Goal: Information Seeking & Learning: Learn about a topic

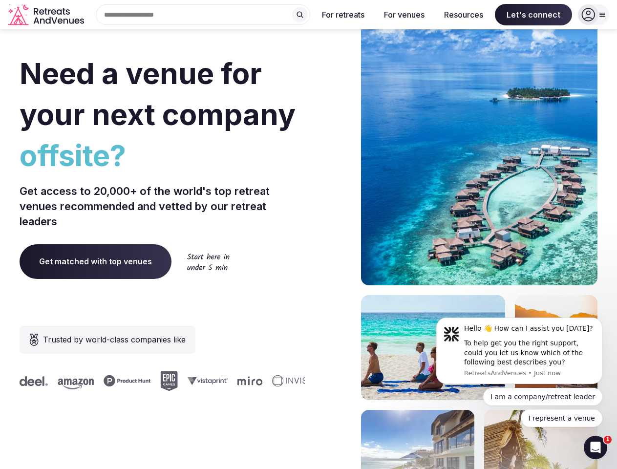
click at [308, 235] on div "Need a venue for your next company offsite? Get access to 20,000+ of the world'…" at bounding box center [309, 292] width 578 height 589
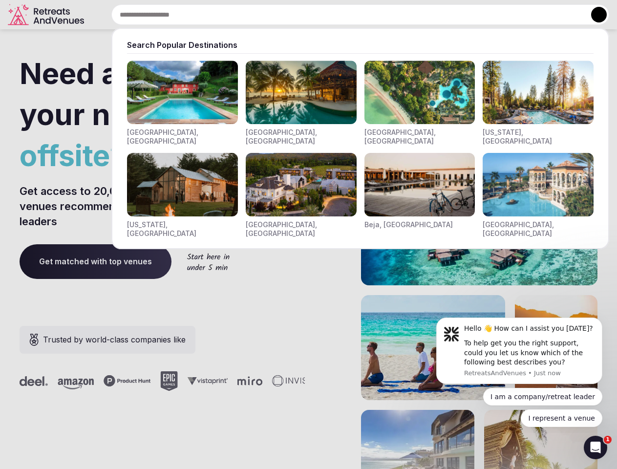
click at [203, 15] on div "Search Popular Destinations [GEOGRAPHIC_DATA], [GEOGRAPHIC_DATA] [GEOGRAPHIC_DA…" at bounding box center [348, 14] width 521 height 21
click at [300, 15] on input "text" at bounding box center [360, 14] width 498 height 21
click at [344, 15] on input "text" at bounding box center [360, 14] width 498 height 21
click at [404, 15] on input "text" at bounding box center [360, 14] width 498 height 21
click at [464, 15] on input "text" at bounding box center [360, 14] width 498 height 21
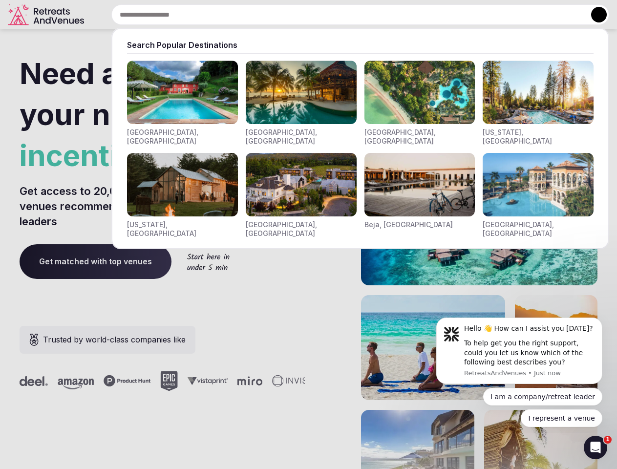
click at [534, 15] on input "text" at bounding box center [360, 14] width 498 height 21
click at [594, 15] on button at bounding box center [599, 15] width 16 height 16
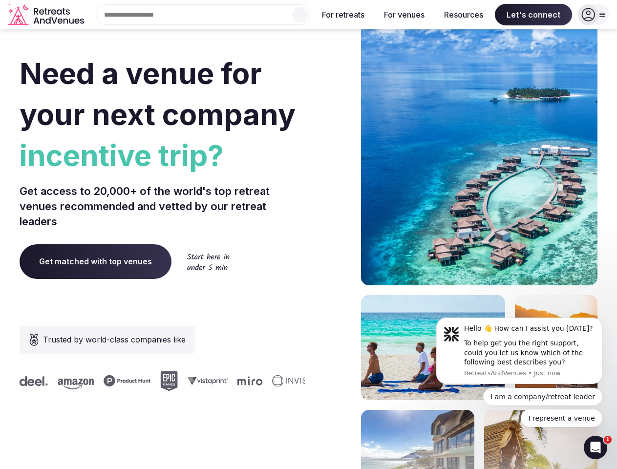
click at [519, 351] on div "To help get you the right support, could you let us know which of the following…" at bounding box center [529, 353] width 131 height 29
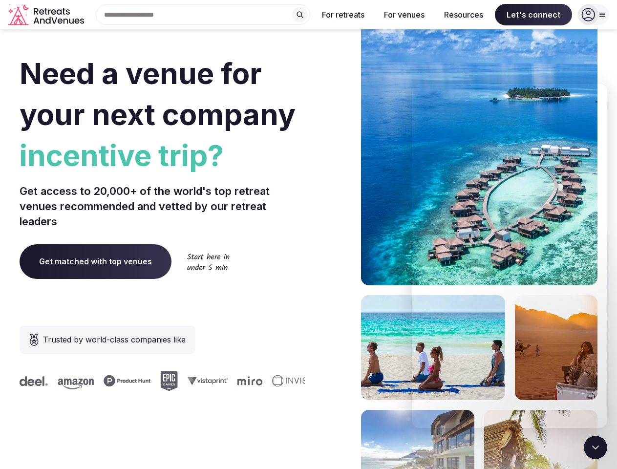
click at [605, 321] on section "Need a venue for your next company incentive trip? Get access to 20,000+ of the…" at bounding box center [308, 292] width 617 height 589
